Goal: Task Accomplishment & Management: Use online tool/utility

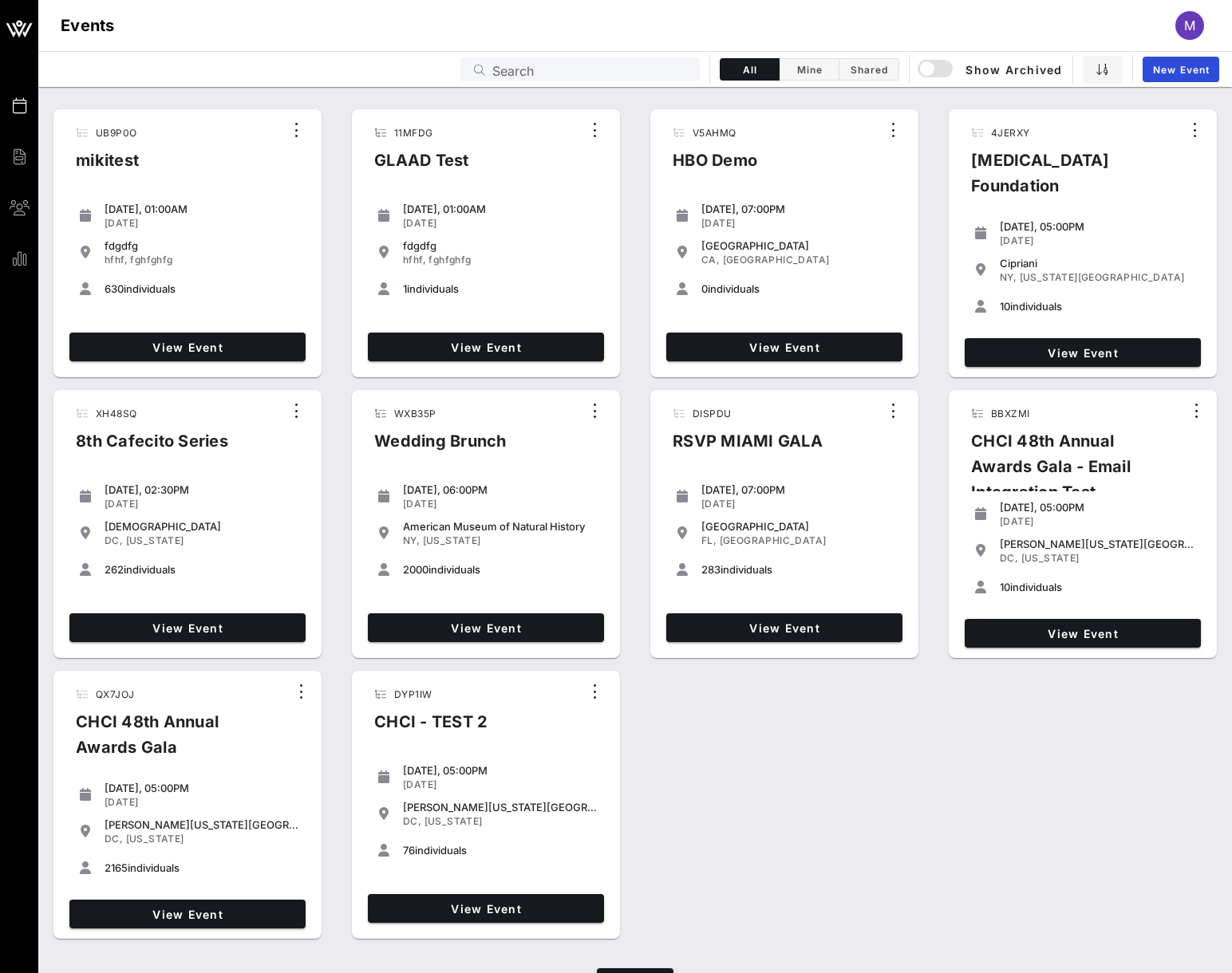
click at [547, 67] on input "Search" at bounding box center [591, 69] width 198 height 21
type input "h"
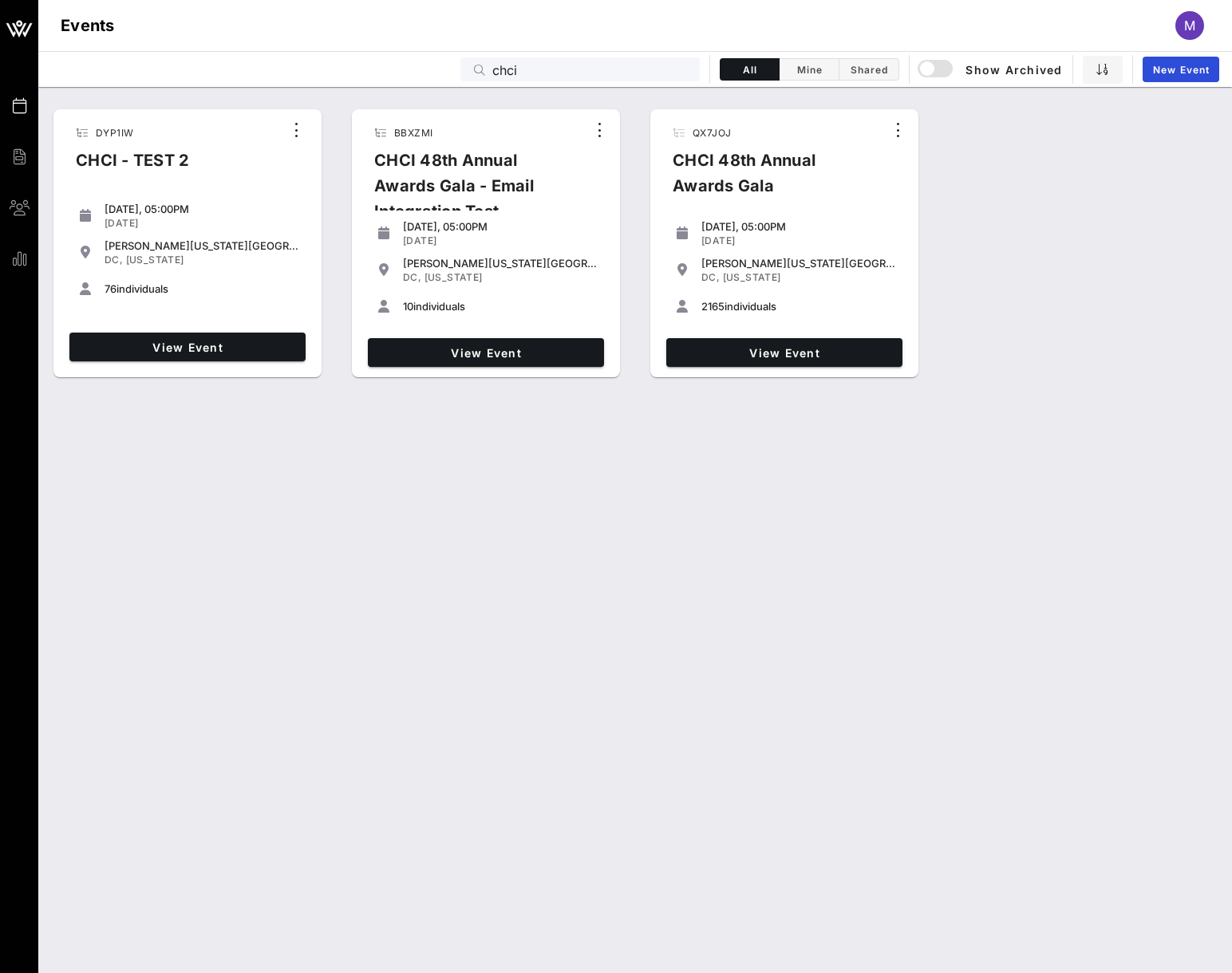
click at [583, 48] on div "Events M" at bounding box center [635, 25] width 1193 height 51
click at [573, 69] on input "chci" at bounding box center [591, 69] width 198 height 21
paste input "0BAW04"
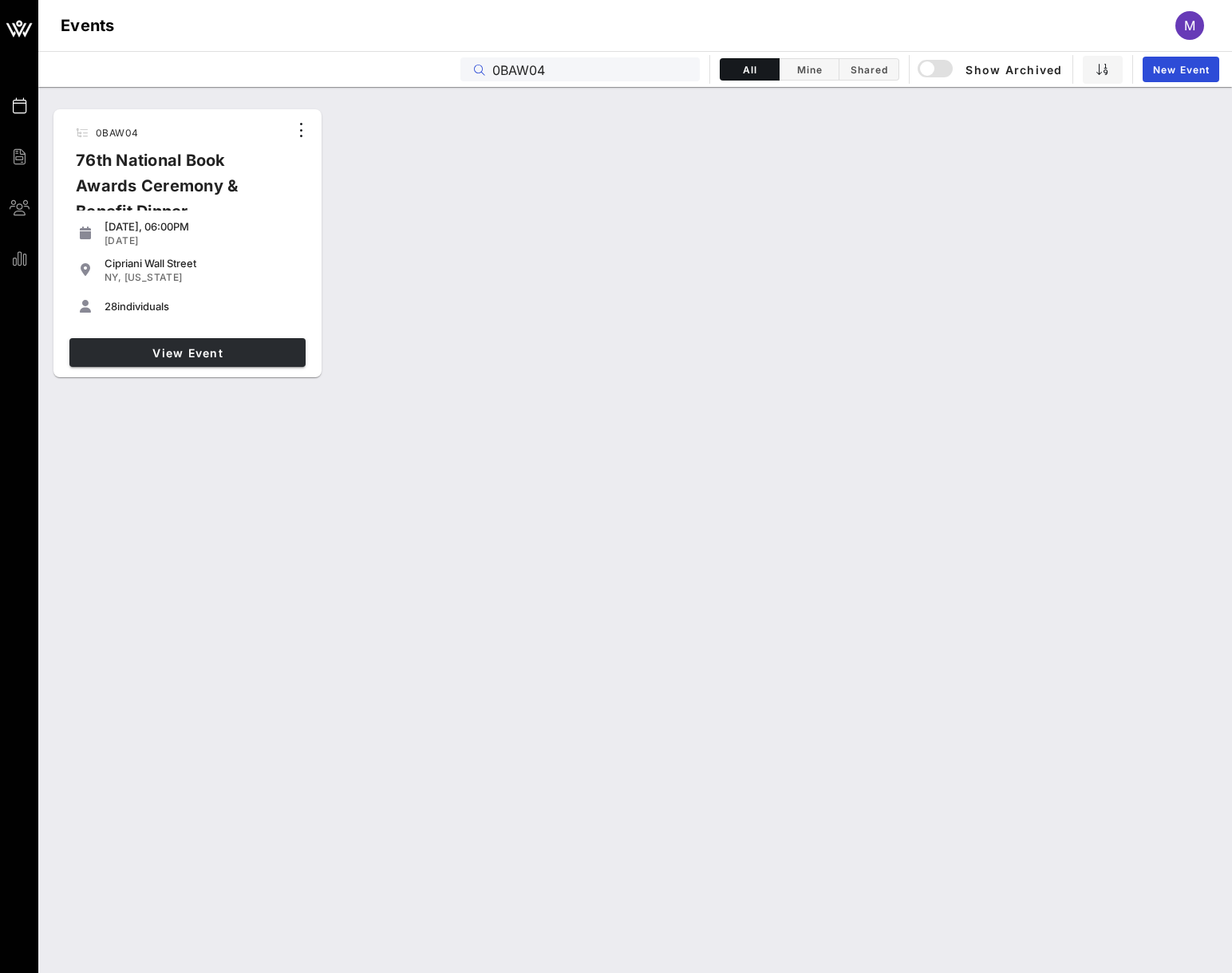
type input "0BAW04"
click at [186, 348] on span "View Event" at bounding box center [187, 352] width 224 height 13
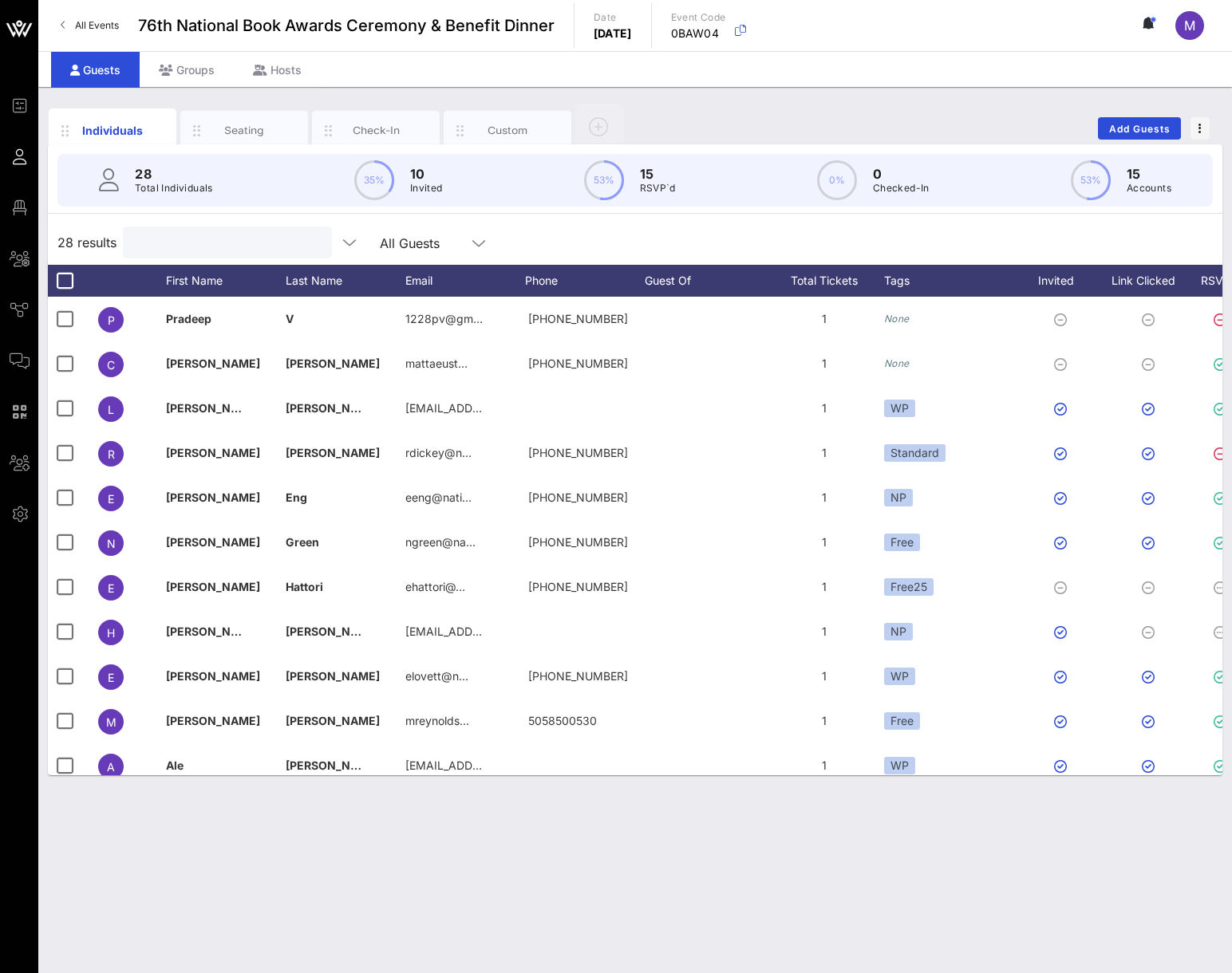
click at [224, 246] on input "text" at bounding box center [226, 242] width 187 height 21
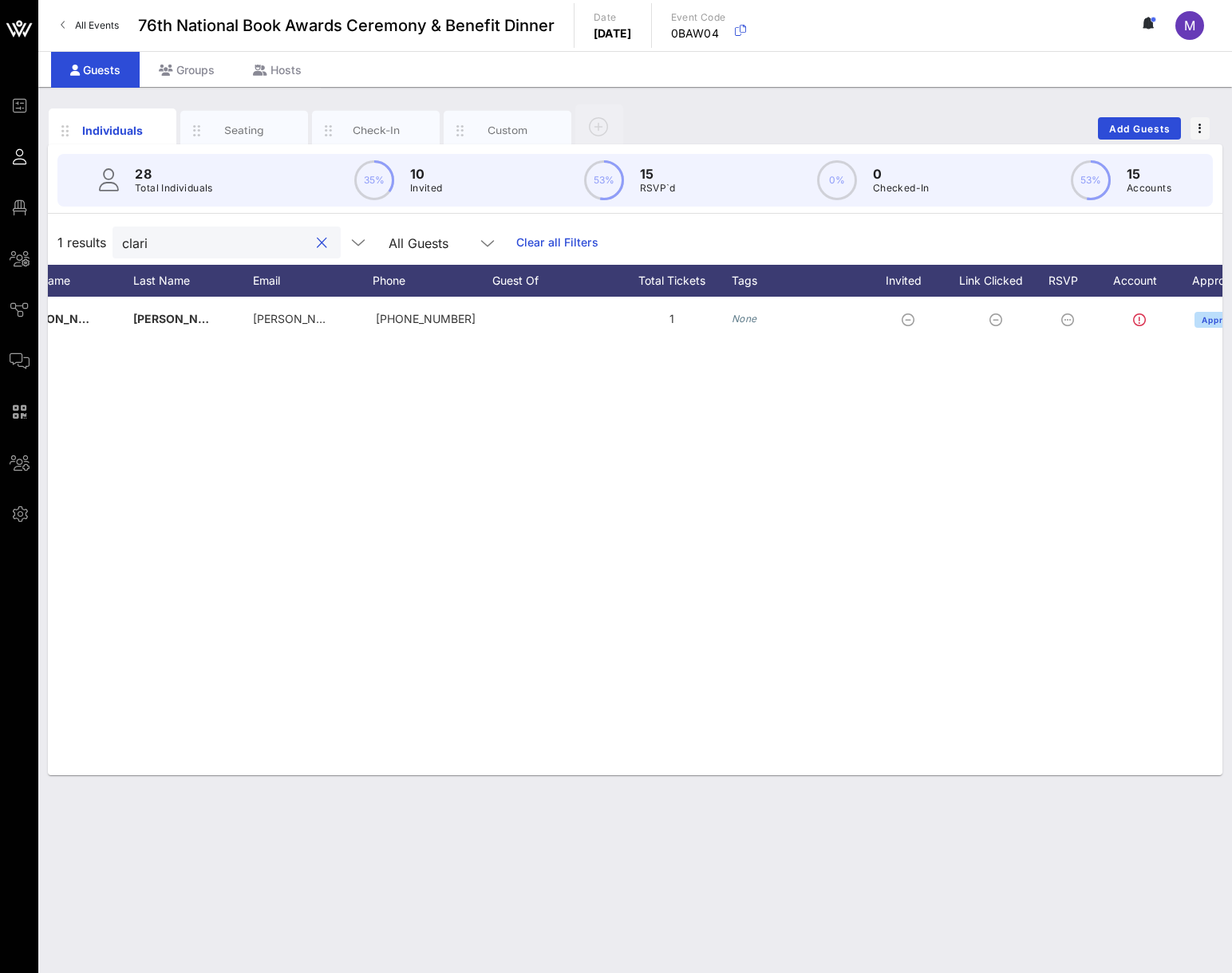
scroll to position [0, 182]
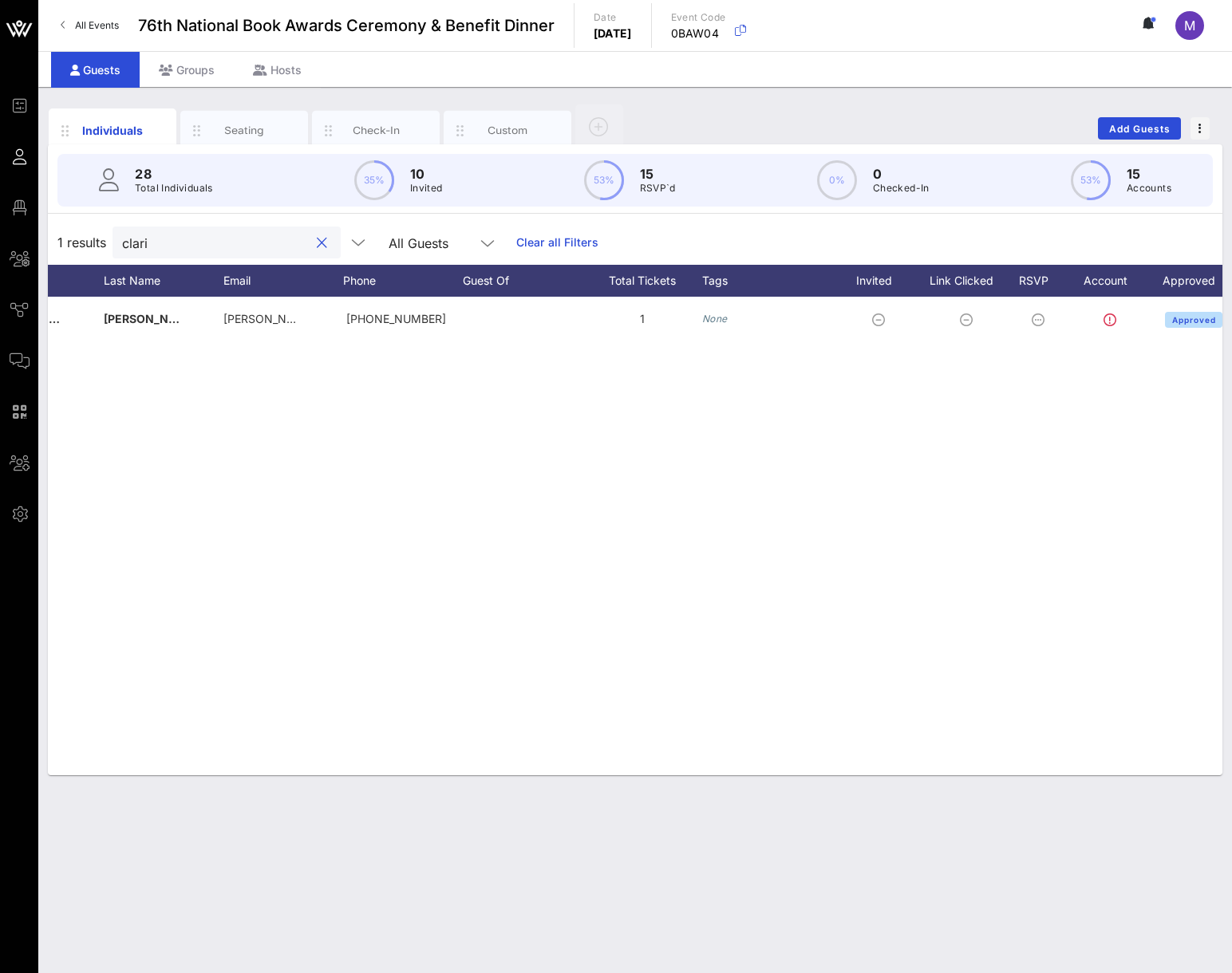
type input "clari"
click at [317, 242] on button "clear icon" at bounding box center [323, 243] width 11 height 16
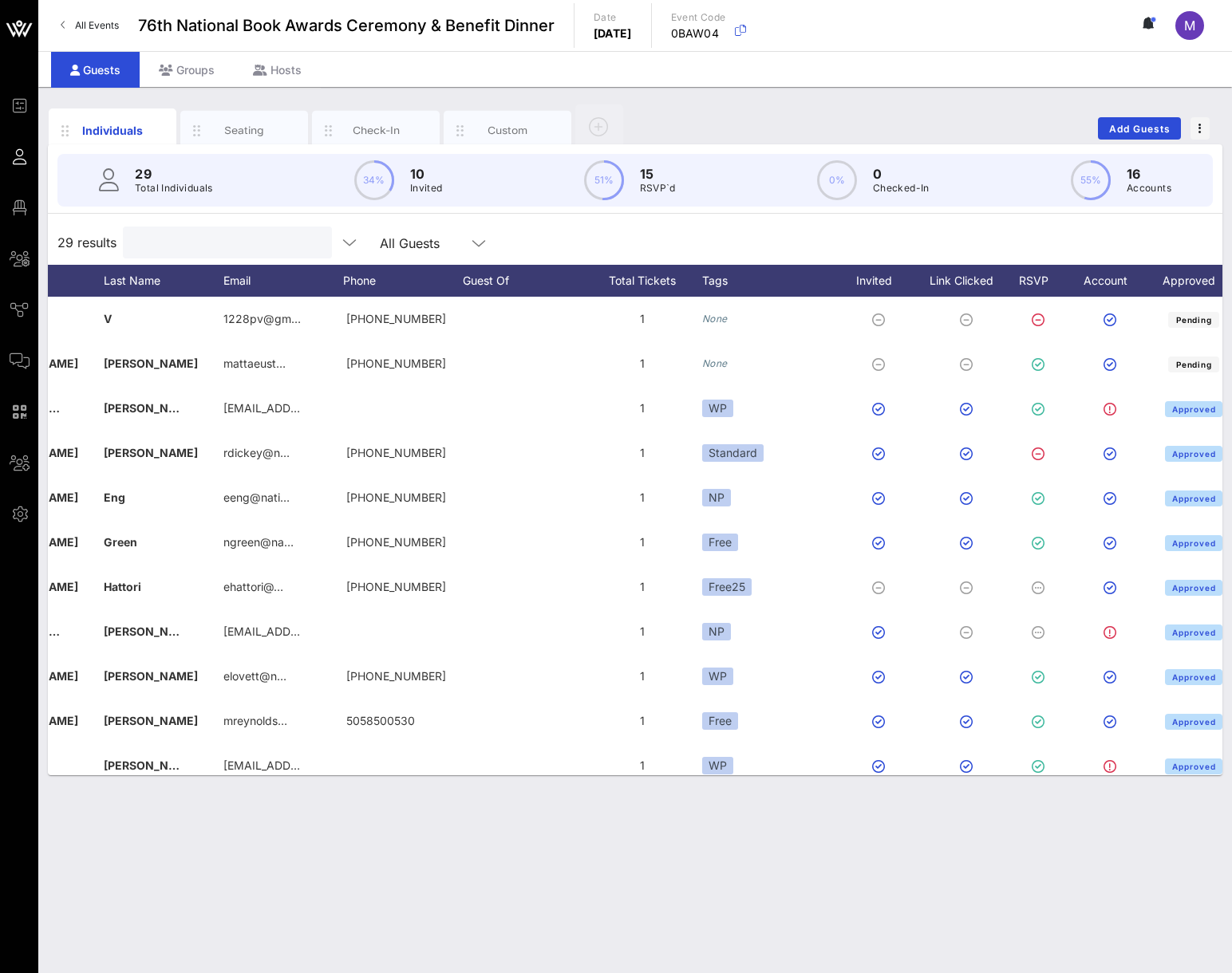
click at [270, 242] on input "text" at bounding box center [226, 242] width 187 height 21
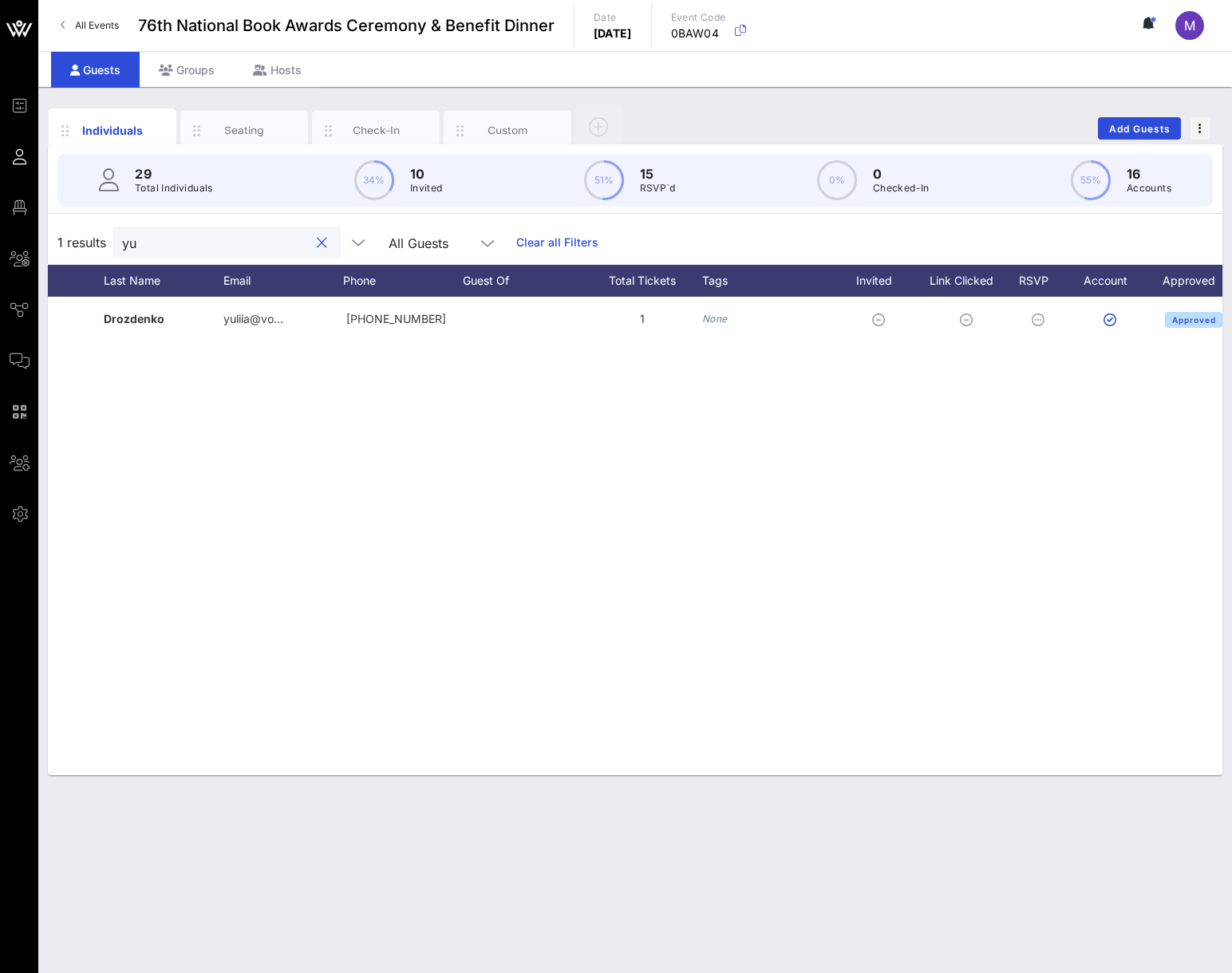
type input "yu"
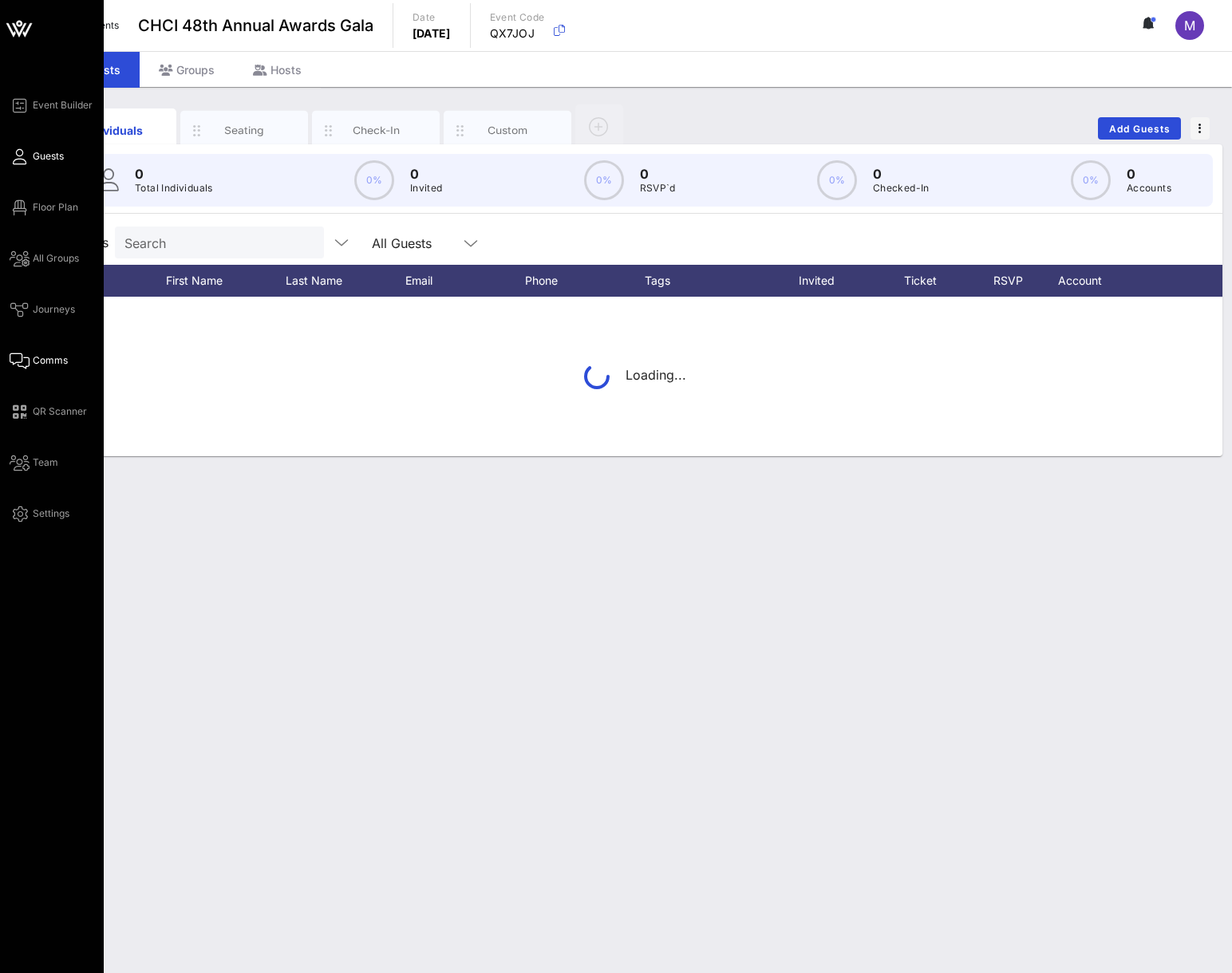
click at [49, 358] on span "Comms" at bounding box center [49, 360] width 35 height 14
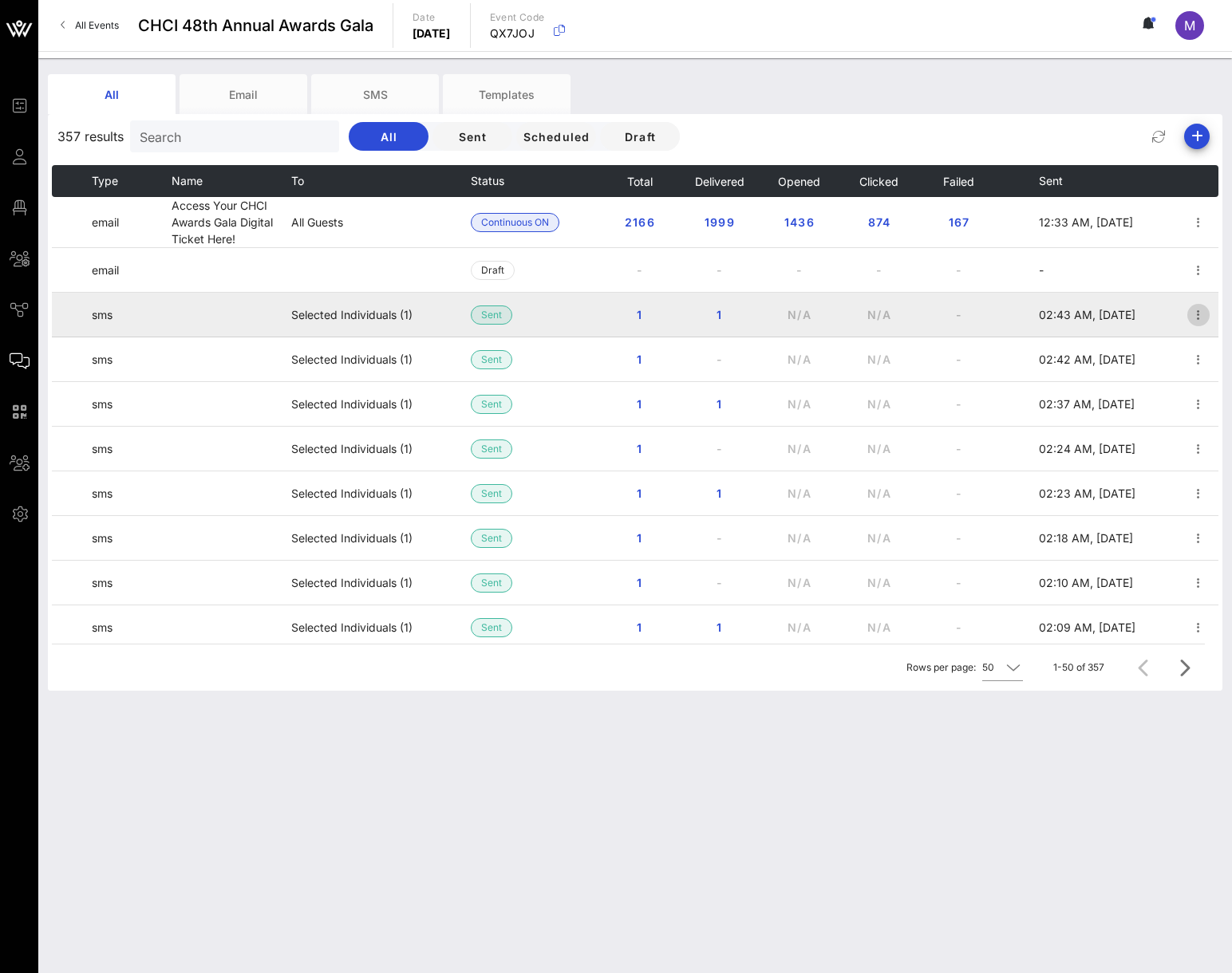
click at [1189, 318] on icon "button" at bounding box center [1198, 314] width 19 height 19
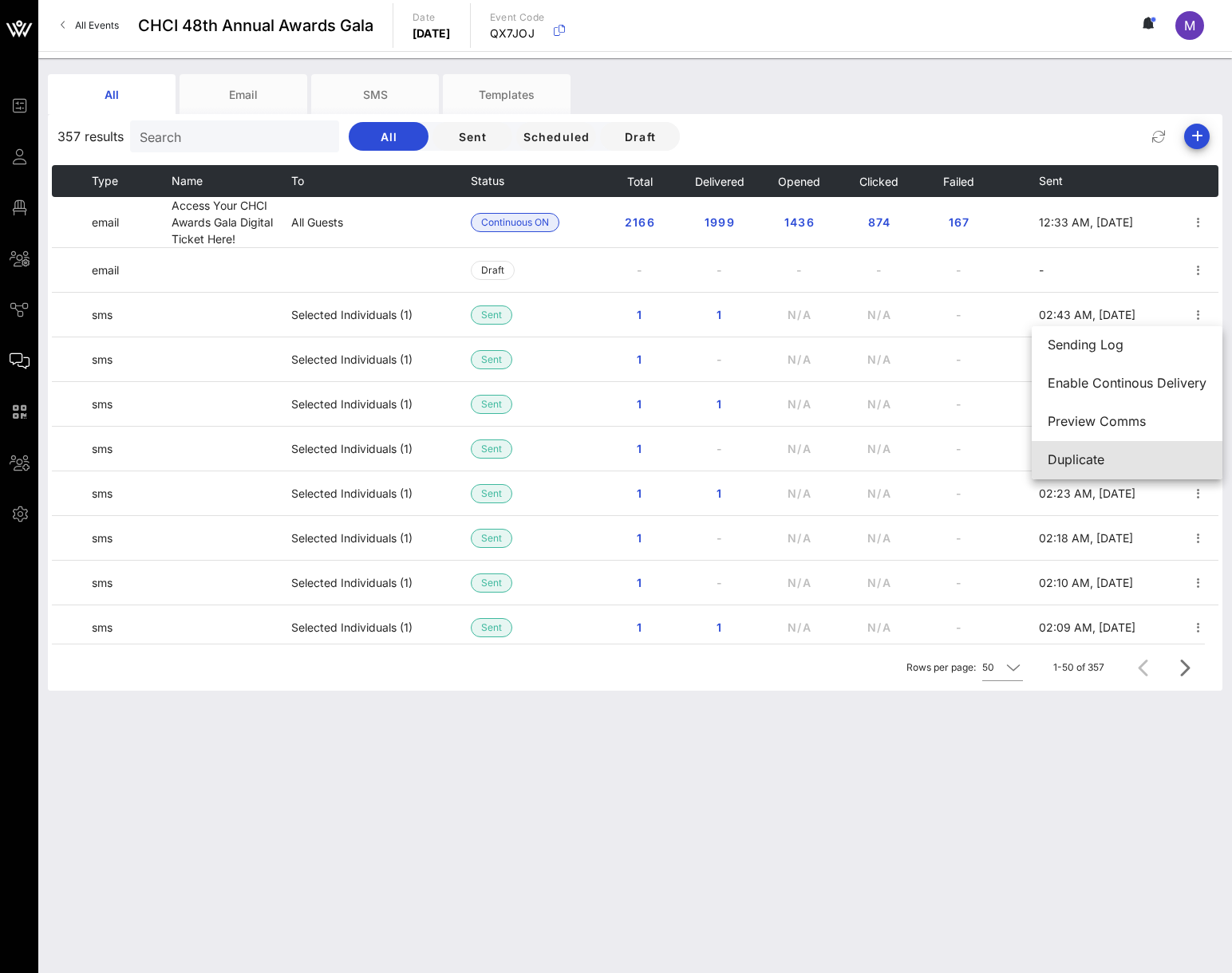
click at [1096, 456] on div "Duplicate" at bounding box center [1127, 460] width 159 height 15
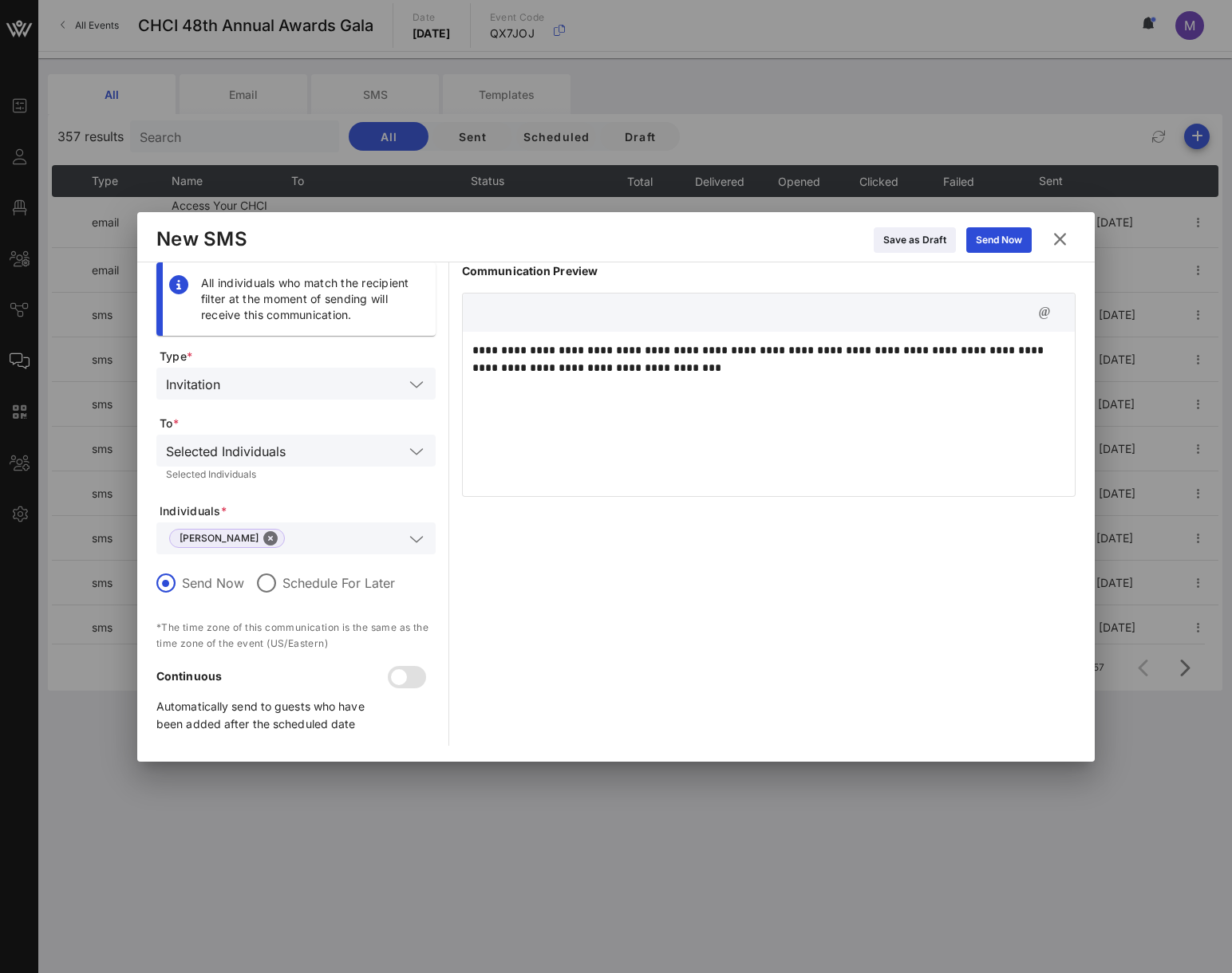
click at [1067, 237] on icon at bounding box center [1060, 239] width 22 height 19
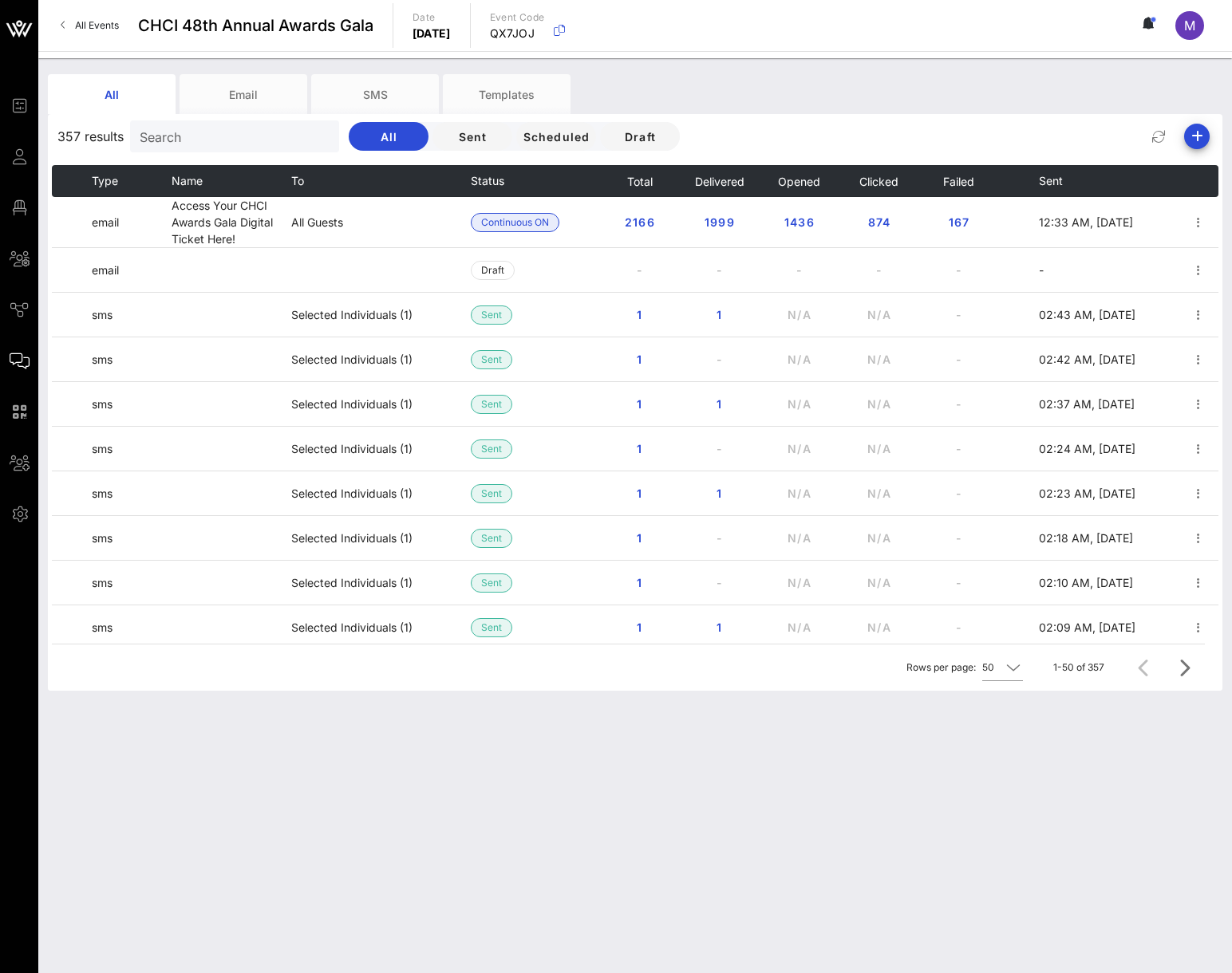
click at [109, 30] on span "All Events" at bounding box center [96, 24] width 44 height 12
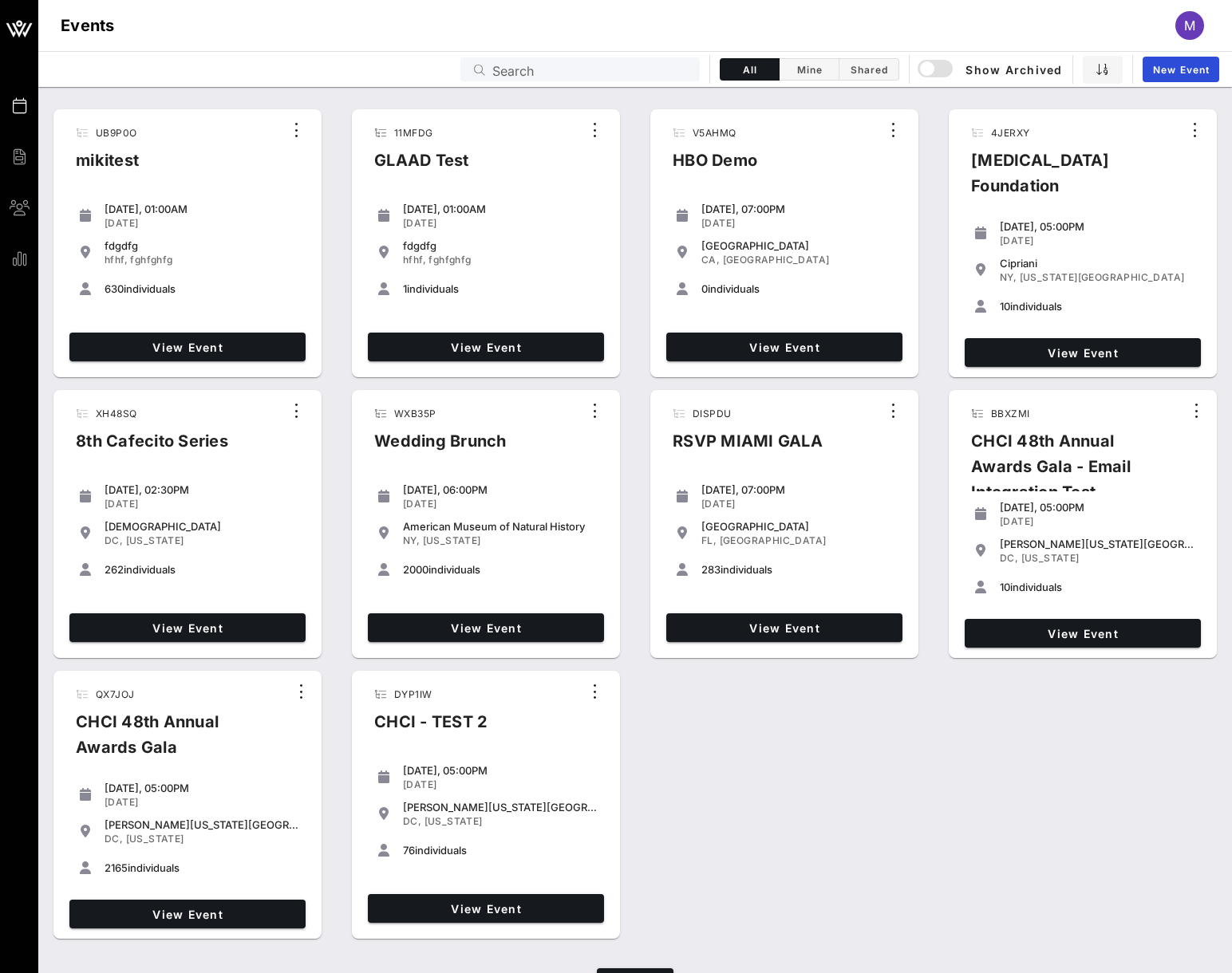
click at [515, 61] on input "Search" at bounding box center [591, 69] width 198 height 21
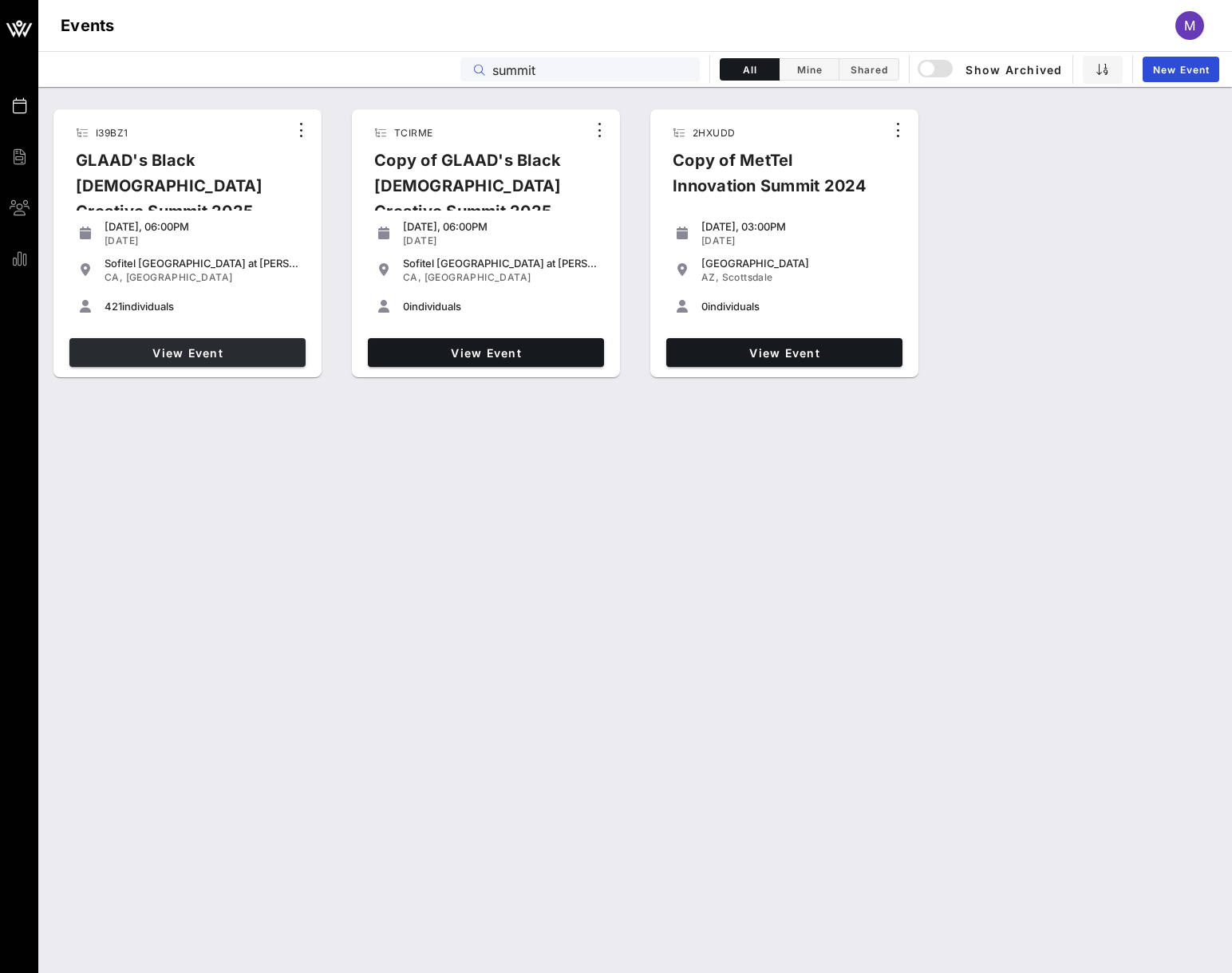
type input "summit"
click at [253, 346] on span "View Event" at bounding box center [187, 352] width 224 height 13
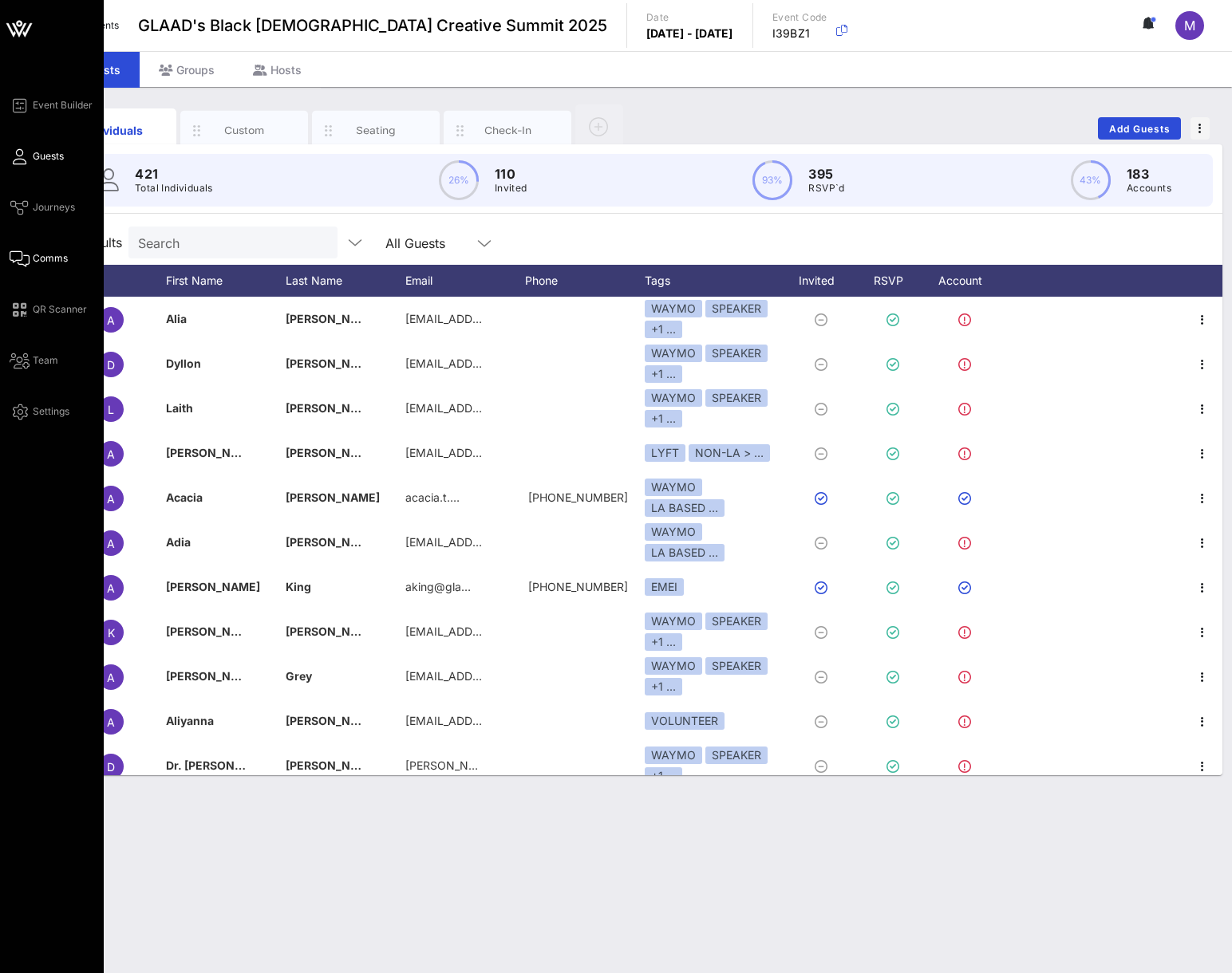
click at [27, 260] on icon at bounding box center [20, 259] width 20 height 3
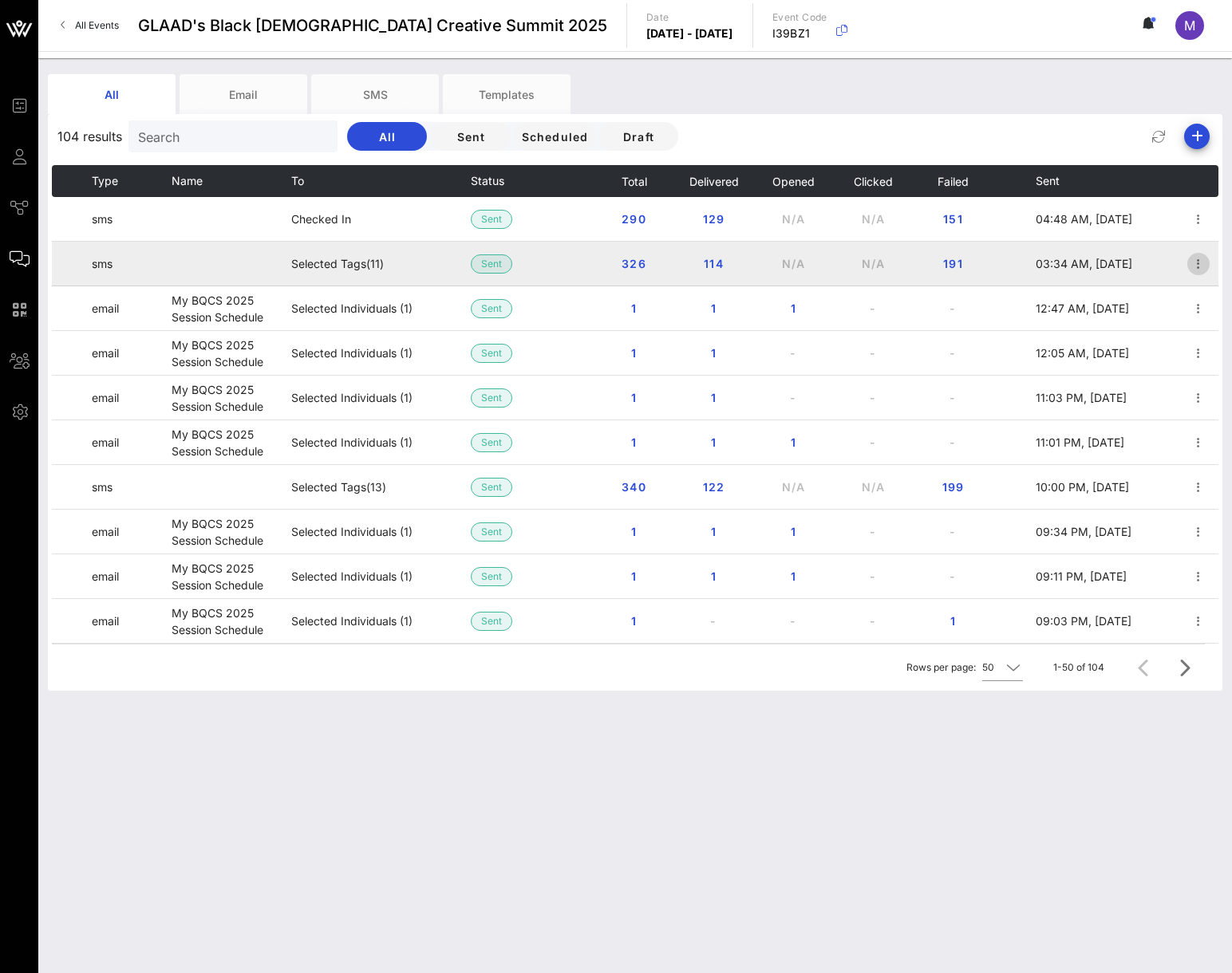
click at [1192, 259] on icon "button" at bounding box center [1198, 263] width 19 height 19
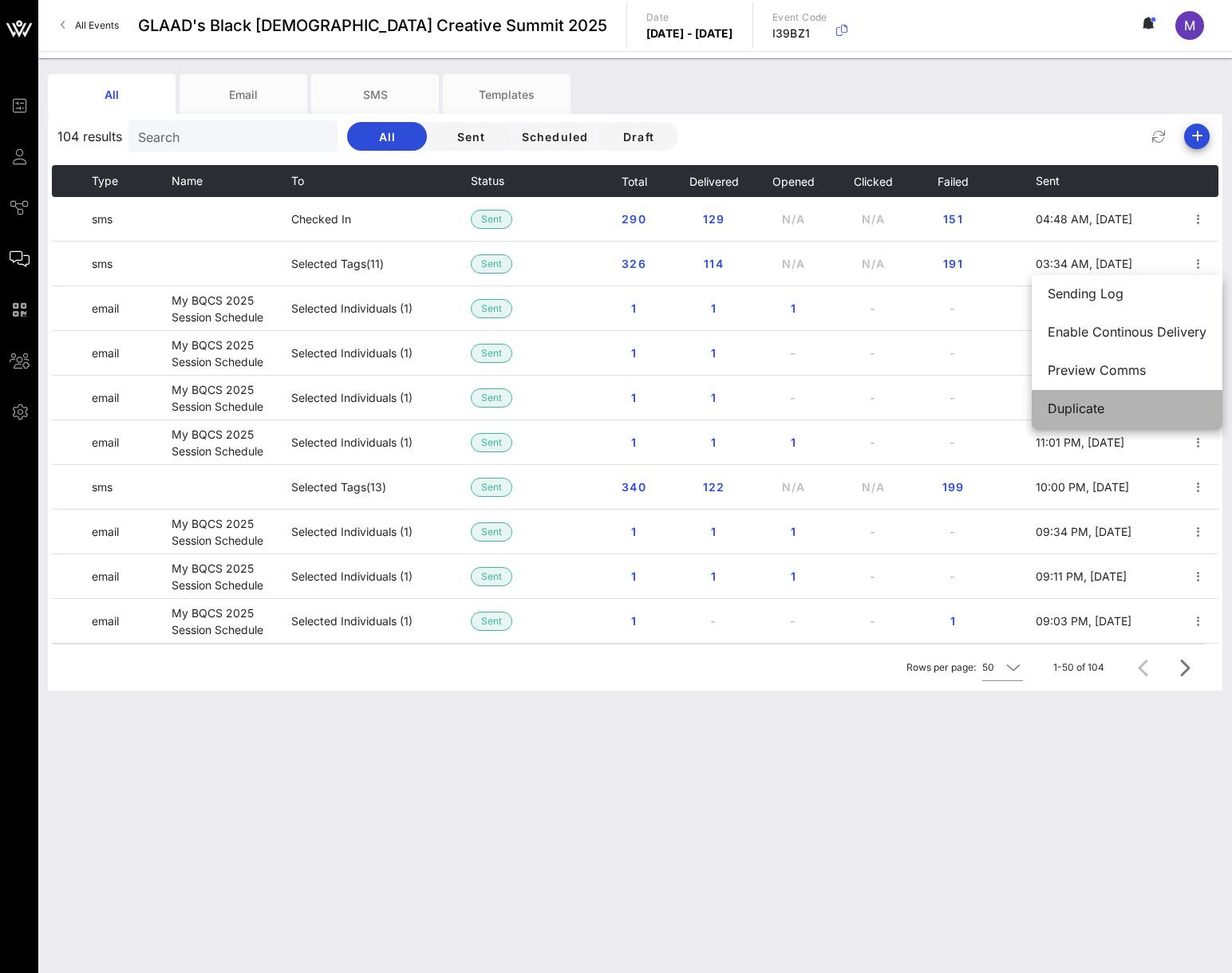
click at [1090, 404] on div "Duplicate" at bounding box center [1127, 409] width 159 height 15
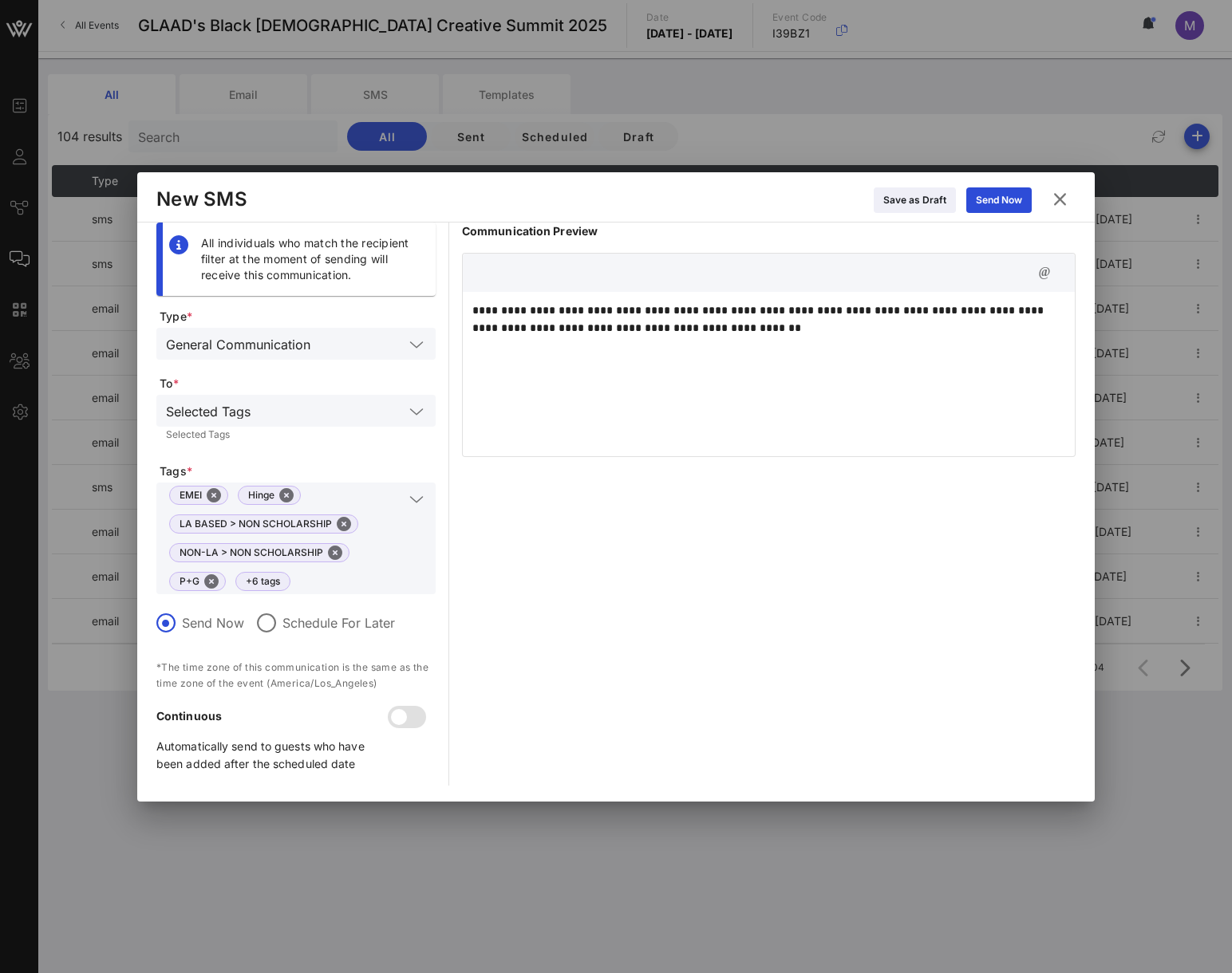
click at [1065, 201] on icon at bounding box center [1060, 199] width 22 height 19
